Goal: Information Seeking & Learning: Learn about a topic

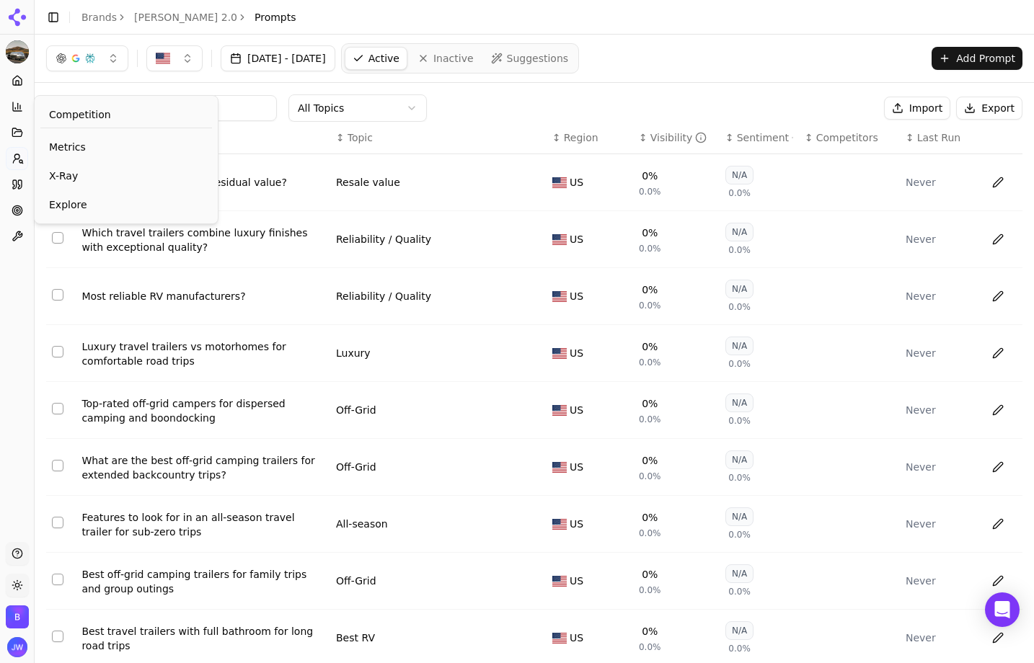
click at [56, 110] on span "Competition" at bounding box center [80, 114] width 62 height 14
click at [76, 111] on span "Competition" at bounding box center [80, 114] width 62 height 14
click at [90, 143] on span "Metrics" at bounding box center [126, 147] width 154 height 14
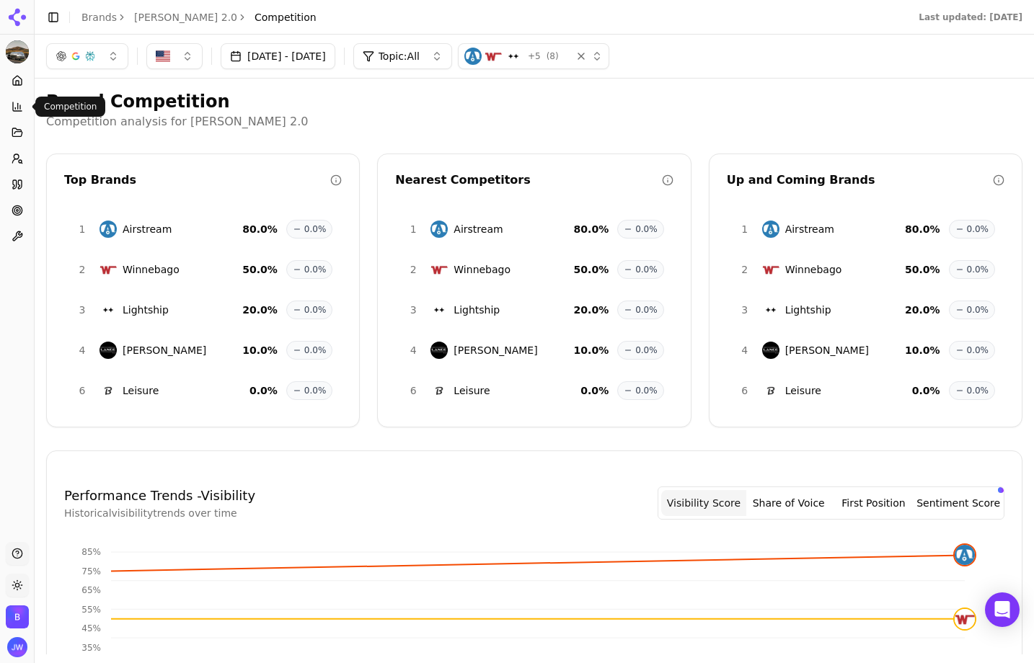
click at [22, 107] on icon at bounding box center [18, 107] width 12 height 12
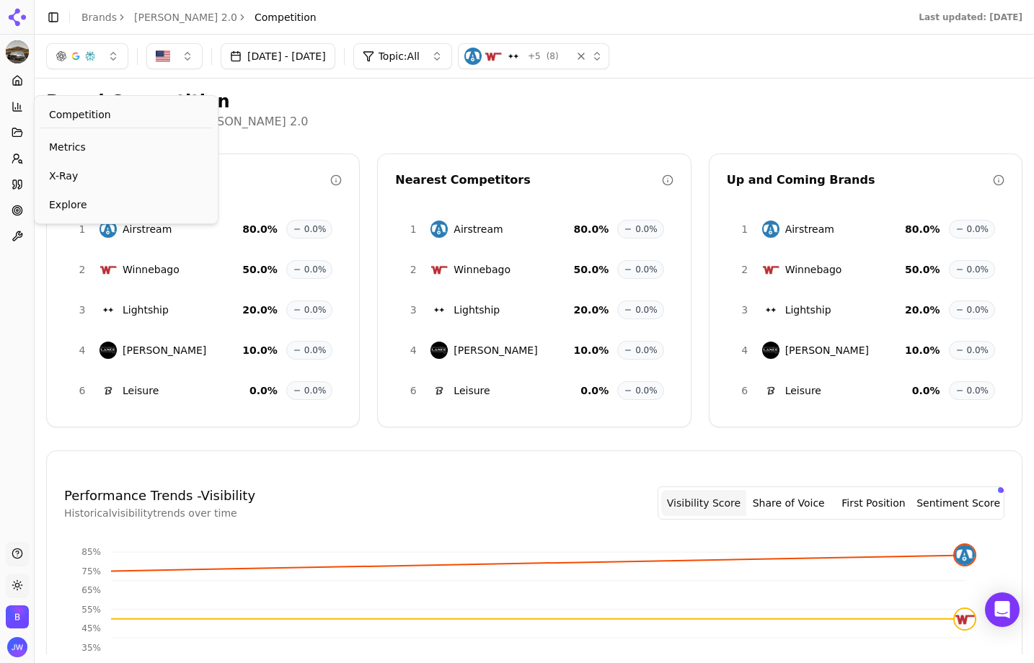
click at [76, 109] on span "Competition" at bounding box center [80, 114] width 62 height 14
click at [58, 204] on span "Explore" at bounding box center [126, 205] width 154 height 14
